Goal: Task Accomplishment & Management: Use online tool/utility

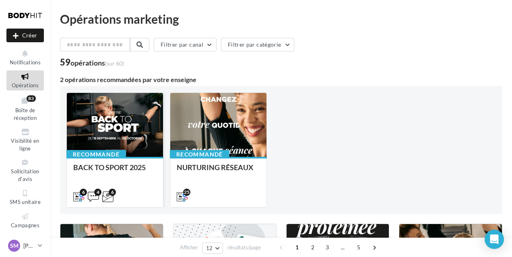
click at [109, 132] on div at bounding box center [115, 125] width 96 height 65
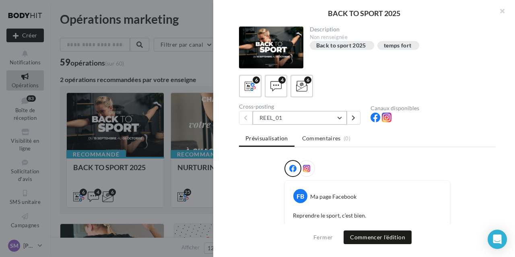
click at [341, 116] on button "REEL_01" at bounding box center [300, 118] width 94 height 14
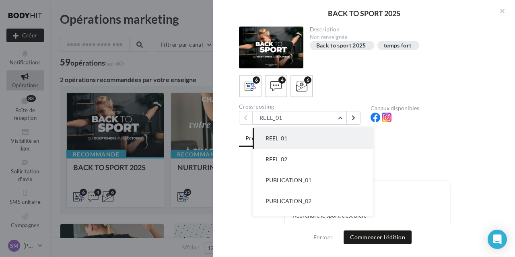
click at [316, 136] on button "REEL_01" at bounding box center [313, 138] width 121 height 21
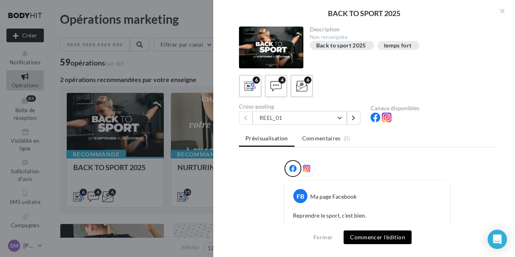
click at [380, 234] on button "Commencer l'édition" at bounding box center [378, 238] width 68 height 14
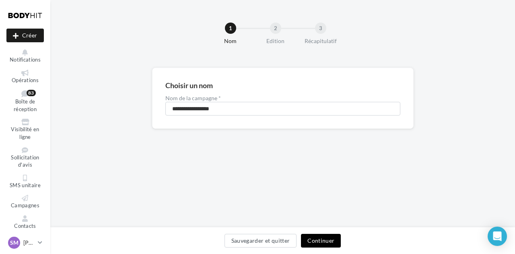
click at [322, 243] on button "Continuer" at bounding box center [321, 241] width 40 height 14
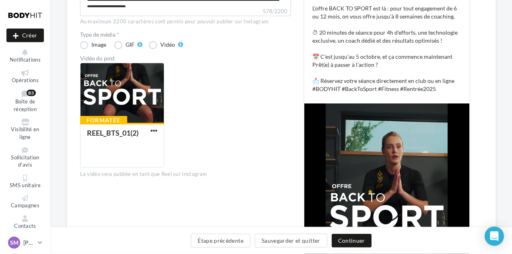
scroll to position [209, 0]
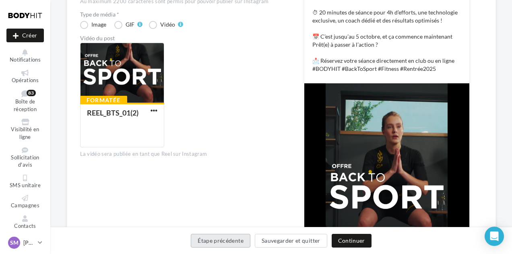
click at [219, 239] on button "Étape précédente" at bounding box center [221, 241] width 60 height 14
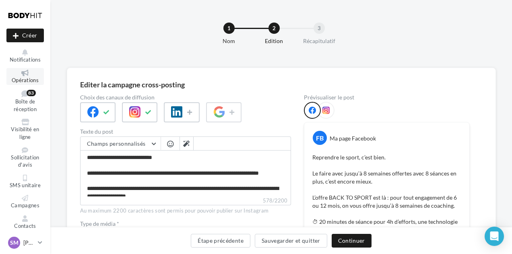
click at [19, 74] on icon at bounding box center [25, 73] width 33 height 6
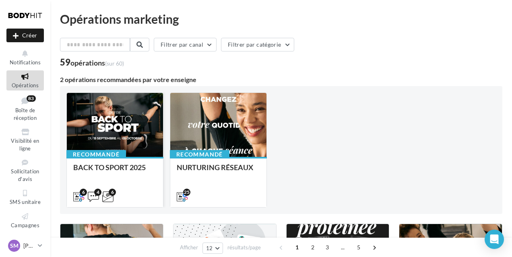
click at [142, 159] on div "Recommandé BACK TO SPORT 2025" at bounding box center [115, 182] width 96 height 50
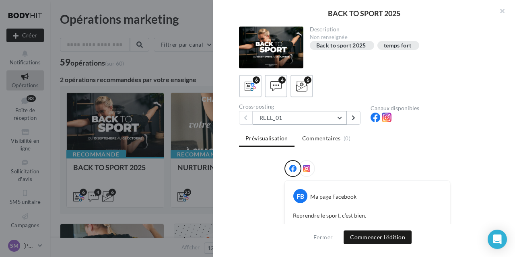
click at [312, 119] on button "REEL_01" at bounding box center [300, 118] width 94 height 14
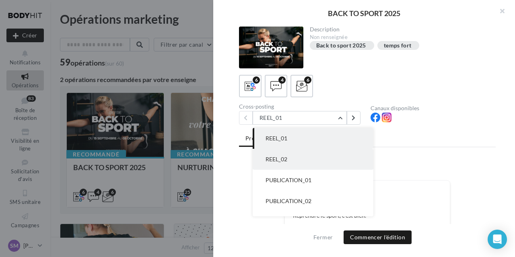
click at [290, 157] on button "REEL_02" at bounding box center [313, 159] width 121 height 21
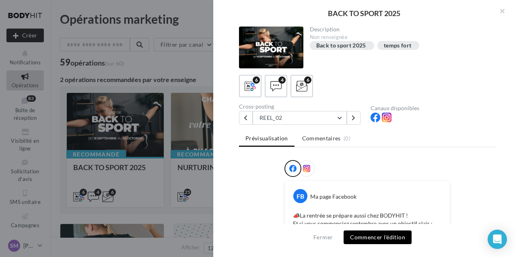
click at [360, 235] on button "Commencer l'édition" at bounding box center [378, 238] width 68 height 14
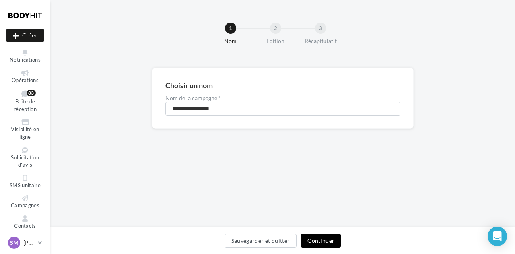
click at [326, 243] on button "Continuer" at bounding box center [321, 241] width 40 height 14
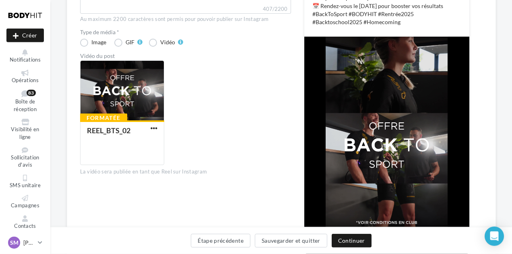
scroll to position [143, 0]
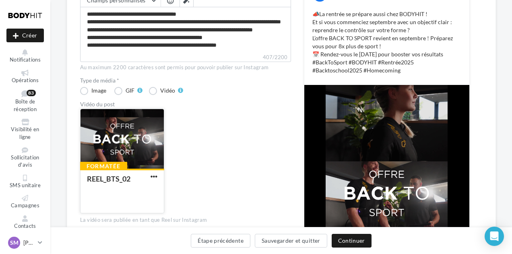
click at [159, 174] on button "button" at bounding box center [154, 177] width 10 height 8
click at [215, 134] on div "Formatée REEL_BTS_02 Remplacer la vidéo Supprimer" at bounding box center [188, 164] width 217 height 111
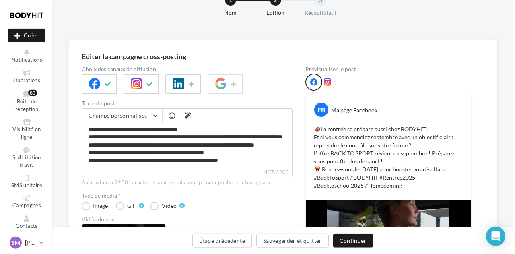
scroll to position [0, 0]
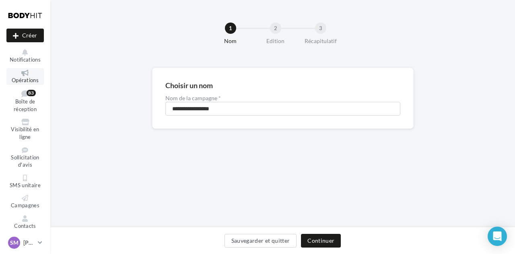
click at [12, 69] on link "Opérations" at bounding box center [24, 76] width 37 height 17
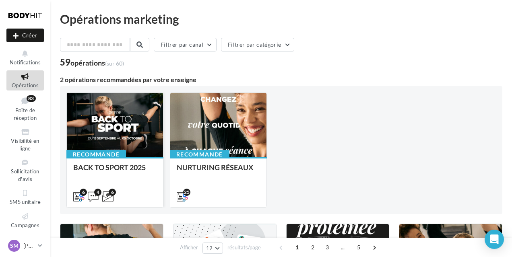
click at [128, 129] on div at bounding box center [115, 125] width 96 height 65
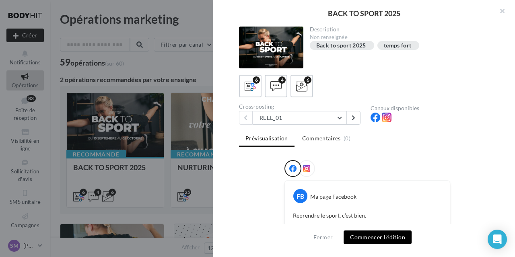
click at [384, 235] on button "Commencer l'édition" at bounding box center [378, 238] width 68 height 14
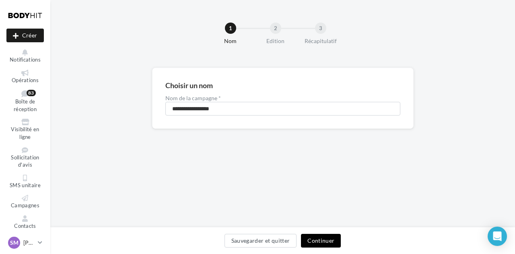
click at [325, 240] on button "Continuer" at bounding box center [321, 241] width 40 height 14
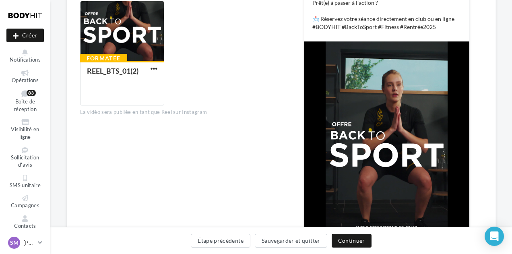
scroll to position [293, 0]
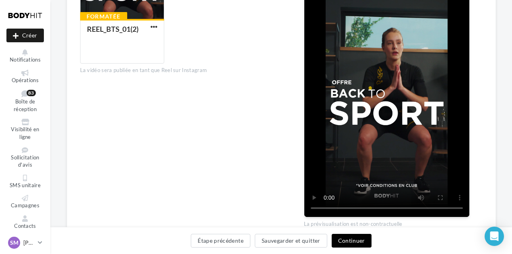
click at [357, 240] on button "Continuer" at bounding box center [352, 241] width 40 height 14
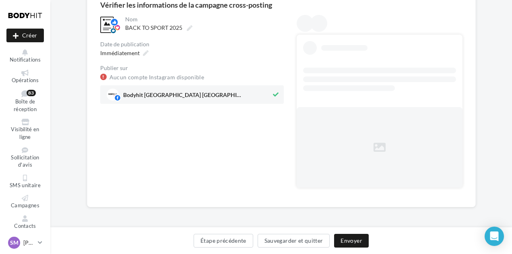
scroll to position [0, 0]
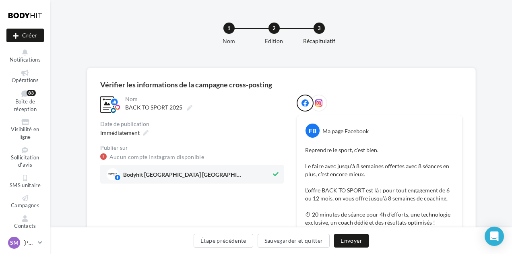
click at [317, 104] on icon at bounding box center [318, 102] width 7 height 7
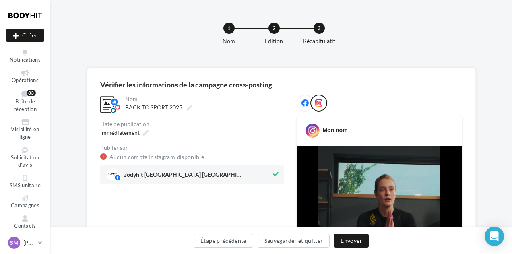
click at [306, 102] on icon at bounding box center [304, 102] width 7 height 7
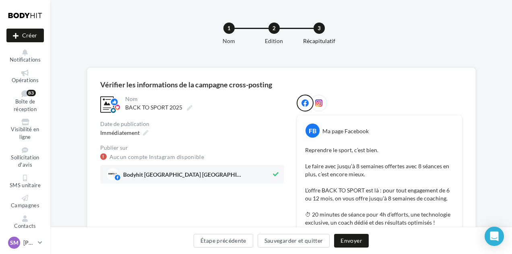
click at [204, 170] on span "Bodyhit Paris Rennes - Montparnasse" at bounding box center [189, 174] width 165 height 12
click at [318, 104] on icon at bounding box center [318, 102] width 7 height 7
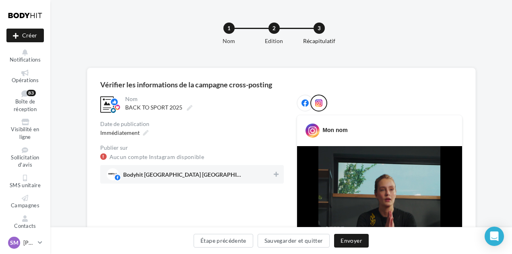
click at [224, 177] on span "Bodyhit Paris Rennes - Montparnasse" at bounding box center [190, 174] width 166 height 12
click at [300, 105] on div at bounding box center [305, 103] width 17 height 17
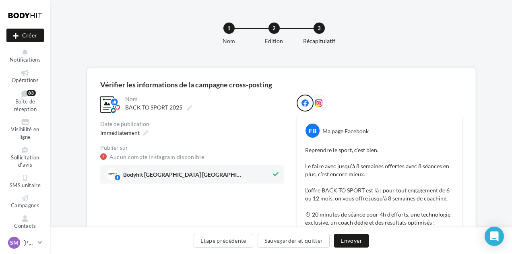
click at [318, 105] on icon at bounding box center [318, 102] width 7 height 7
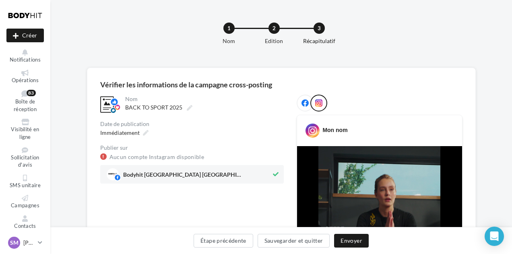
click at [303, 105] on icon at bounding box center [304, 102] width 7 height 7
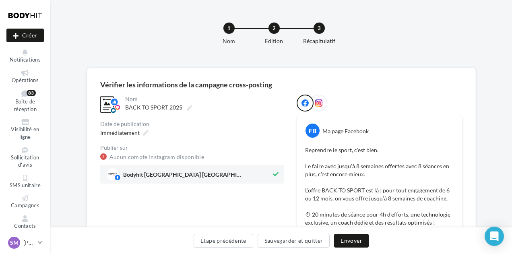
click at [322, 101] on icon at bounding box center [318, 102] width 7 height 7
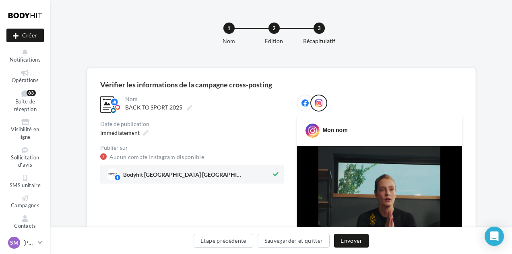
click at [333, 132] on div "Mon nom" at bounding box center [334, 130] width 25 height 8
click at [303, 103] on icon at bounding box center [304, 102] width 7 height 7
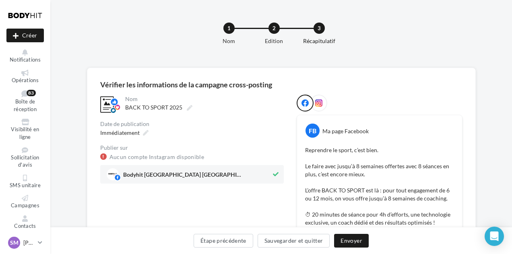
scroll to position [84, 0]
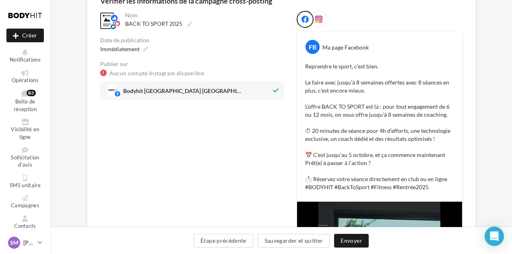
click at [25, 247] on p "[PERSON_NAME]" at bounding box center [28, 243] width 11 height 8
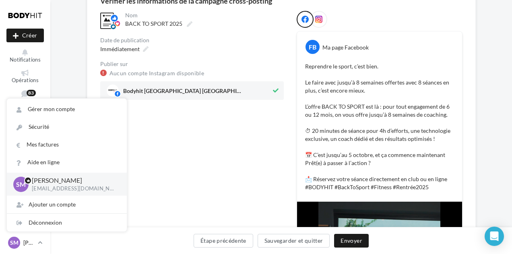
click at [10, 243] on span "SM" at bounding box center [14, 243] width 8 height 8
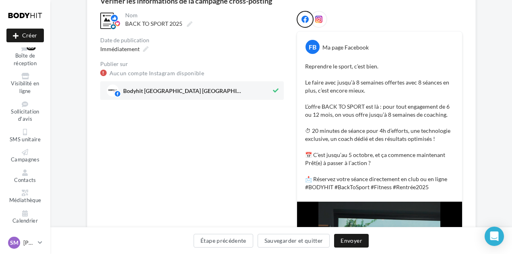
scroll to position [50, 0]
drag, startPoint x: 46, startPoint y: 213, endPoint x: 45, endPoint y: 204, distance: 8.9
click at [45, 204] on div "Notifications Opérations Boîte de réception 83 Visibilité en ligne Sollicitatio…" at bounding box center [25, 138] width 50 height 182
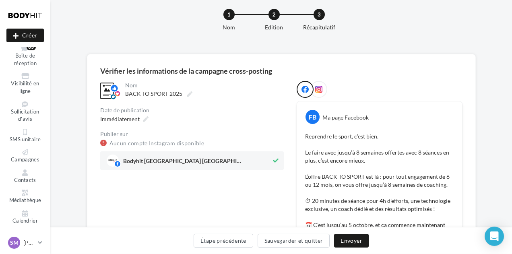
scroll to position [0, 0]
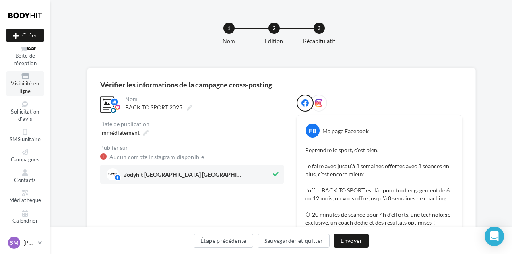
click at [24, 83] on span "Visibilité en ligne" at bounding box center [25, 87] width 28 height 14
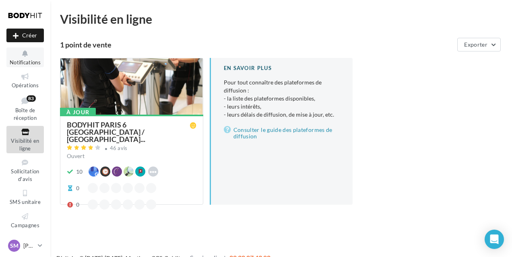
click at [21, 61] on span "Notifications" at bounding box center [25, 62] width 31 height 6
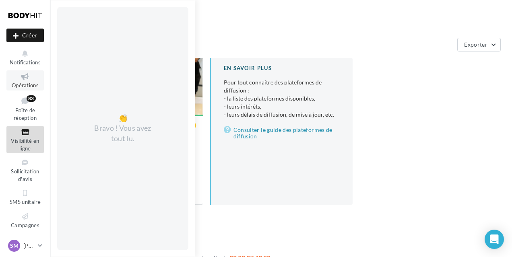
click at [21, 81] on icon at bounding box center [25, 76] width 33 height 9
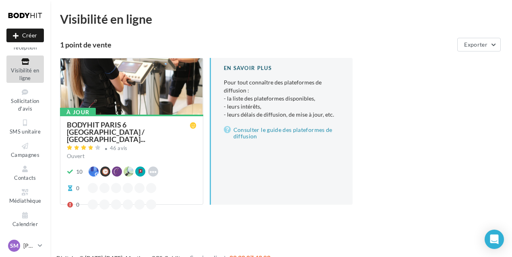
scroll to position [78, 0]
click at [41, 245] on icon at bounding box center [40, 245] width 4 height 7
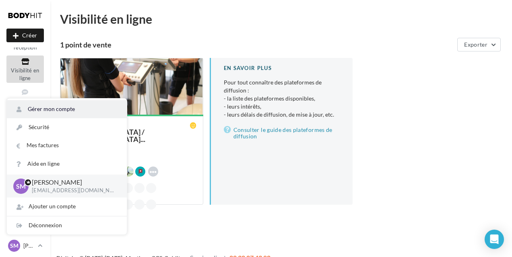
click at [74, 109] on link "Gérer mon compte" at bounding box center [67, 109] width 120 height 18
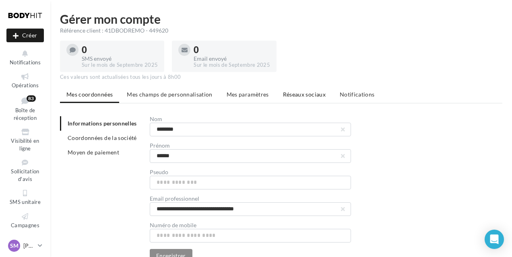
click at [291, 99] on li "Réseaux sociaux" at bounding box center [304, 94] width 56 height 14
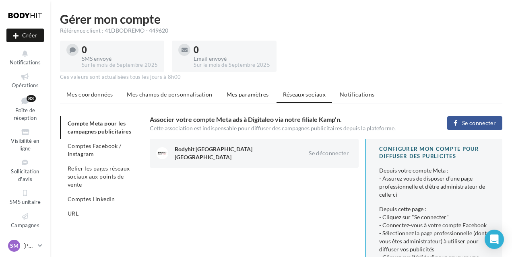
click at [235, 97] on span "Mes paramètres" at bounding box center [248, 94] width 42 height 7
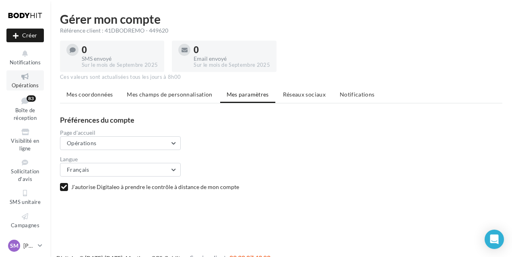
click at [23, 87] on span "Opérations" at bounding box center [25, 85] width 27 height 6
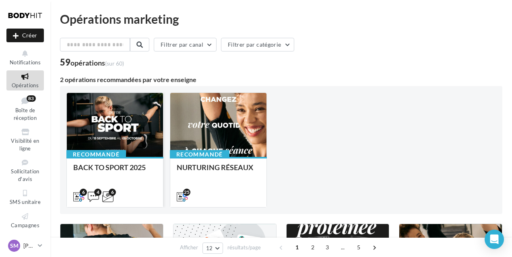
click at [111, 98] on div at bounding box center [115, 125] width 96 height 65
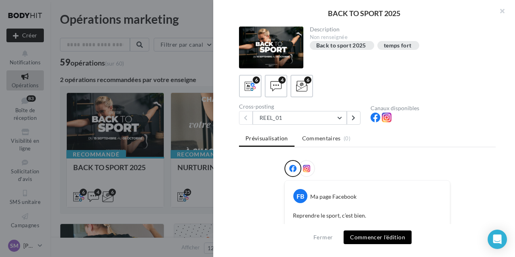
click at [385, 235] on button "Commencer l'édition" at bounding box center [378, 238] width 68 height 14
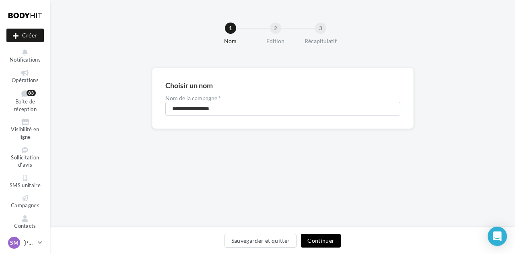
click at [314, 235] on button "Continuer" at bounding box center [321, 241] width 40 height 14
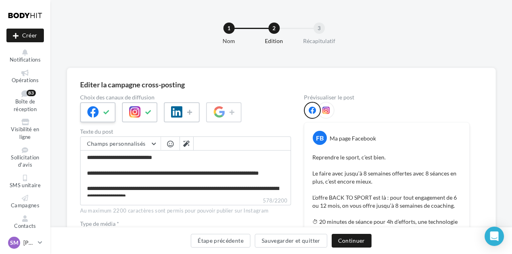
click at [100, 106] on div at bounding box center [97, 112] width 35 height 20
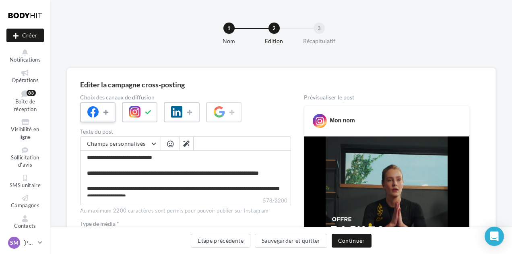
click at [107, 110] on icon at bounding box center [106, 112] width 6 height 6
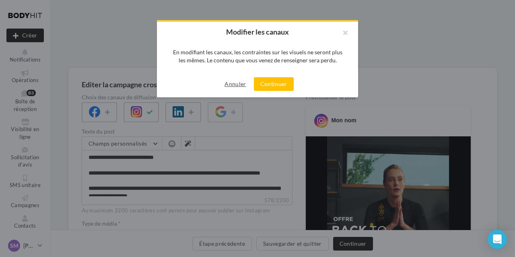
click at [238, 80] on button "Annuler" at bounding box center [235, 84] width 28 height 10
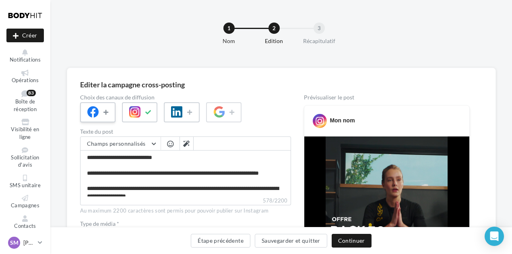
click at [102, 111] on button at bounding box center [107, 112] width 10 height 12
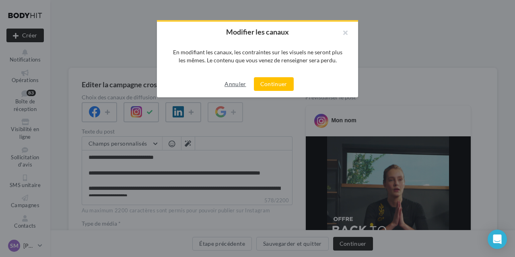
click at [243, 84] on button "Annuler" at bounding box center [235, 84] width 28 height 10
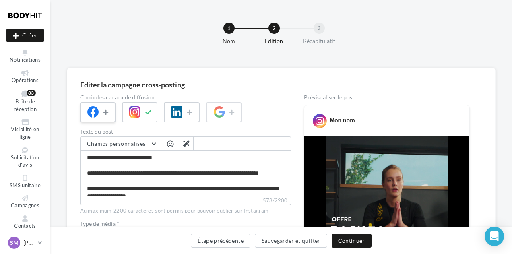
click at [110, 112] on icon at bounding box center [106, 112] width 6 height 6
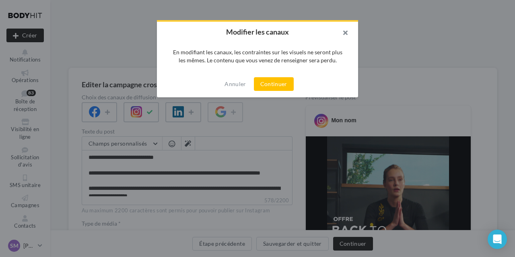
click at [349, 33] on button "button" at bounding box center [342, 34] width 32 height 24
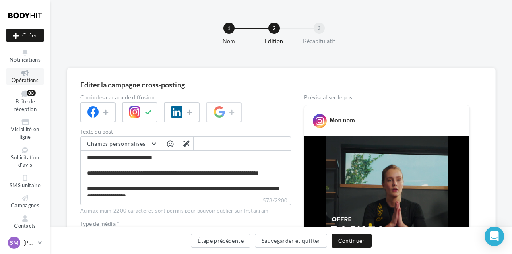
click at [21, 78] on span "Opérations" at bounding box center [25, 80] width 27 height 6
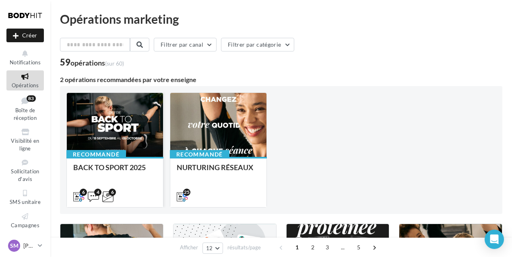
click at [104, 125] on div at bounding box center [115, 125] width 96 height 65
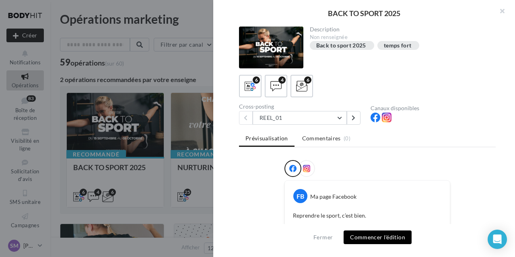
click at [374, 235] on button "Commencer l'édition" at bounding box center [378, 238] width 68 height 14
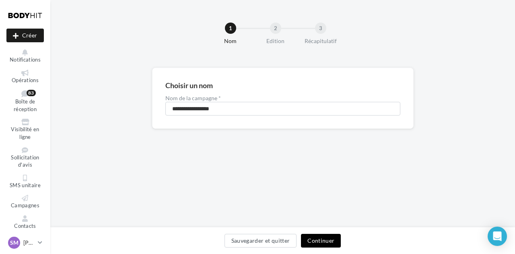
click at [318, 243] on button "Continuer" at bounding box center [321, 241] width 40 height 14
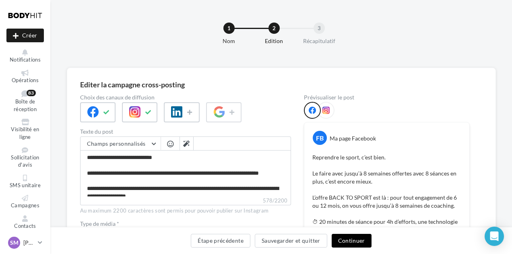
click at [343, 241] on button "Continuer" at bounding box center [352, 241] width 40 height 14
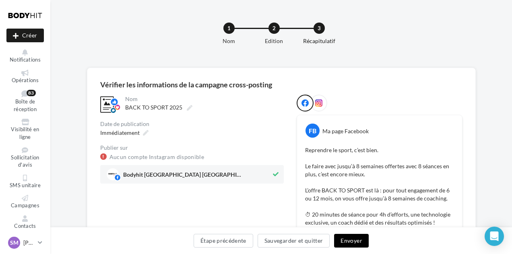
click at [343, 241] on button "Envoyer" at bounding box center [351, 241] width 34 height 14
